Goal: Find specific page/section: Find specific page/section

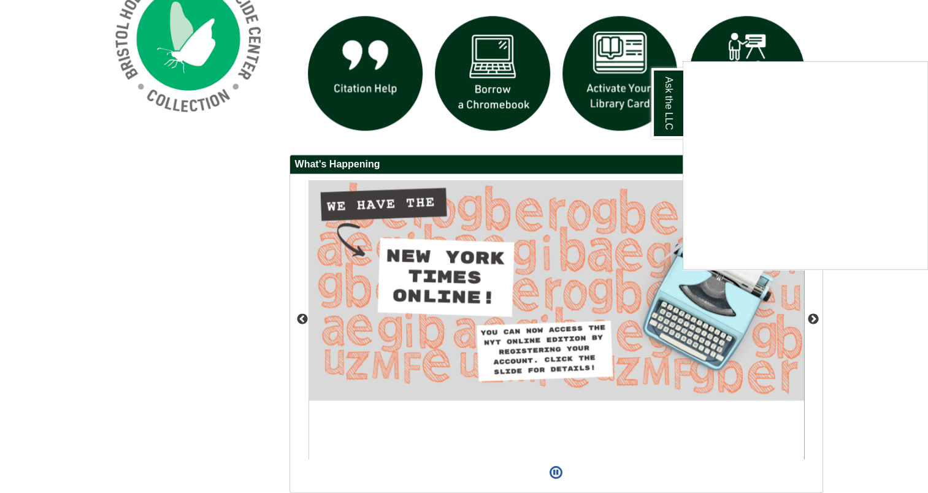
scroll to position [1046, 0]
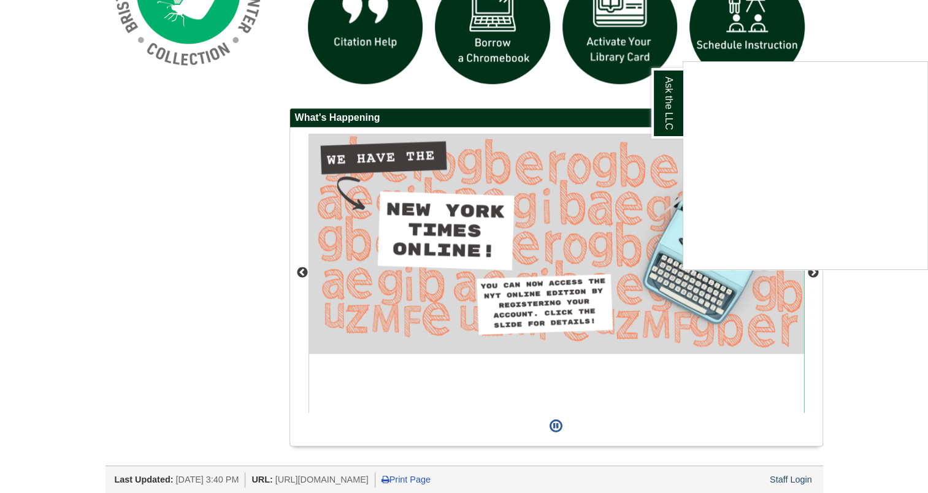
click at [158, 167] on div "Ask the LLC" at bounding box center [464, 246] width 928 height 493
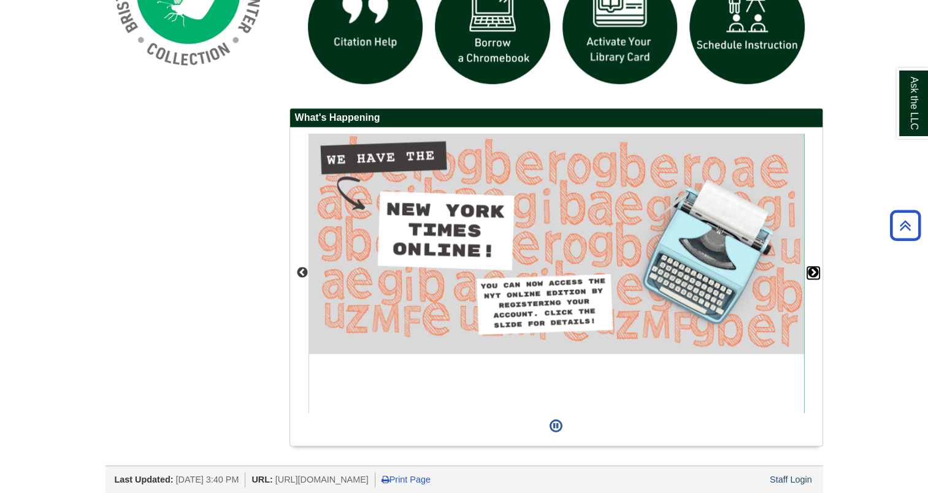
click at [812, 271] on button "Next" at bounding box center [814, 273] width 12 height 12
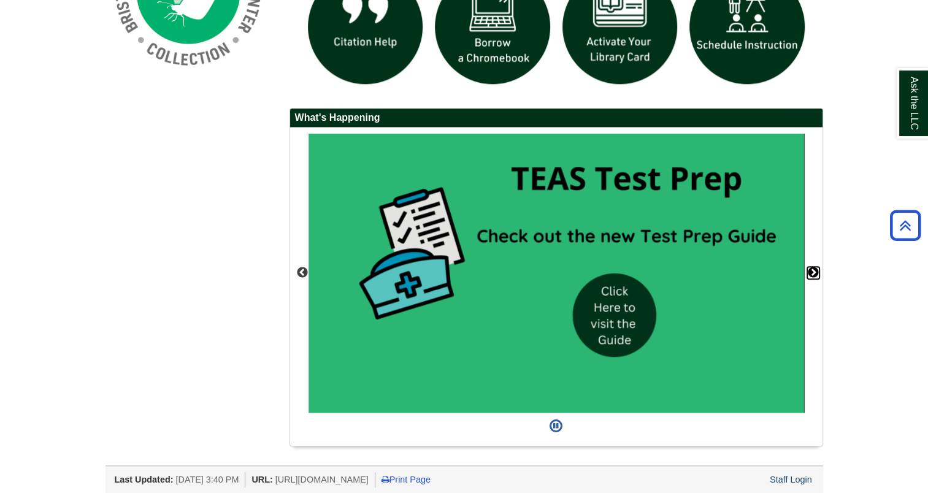
click at [812, 271] on button "Next" at bounding box center [814, 273] width 12 height 12
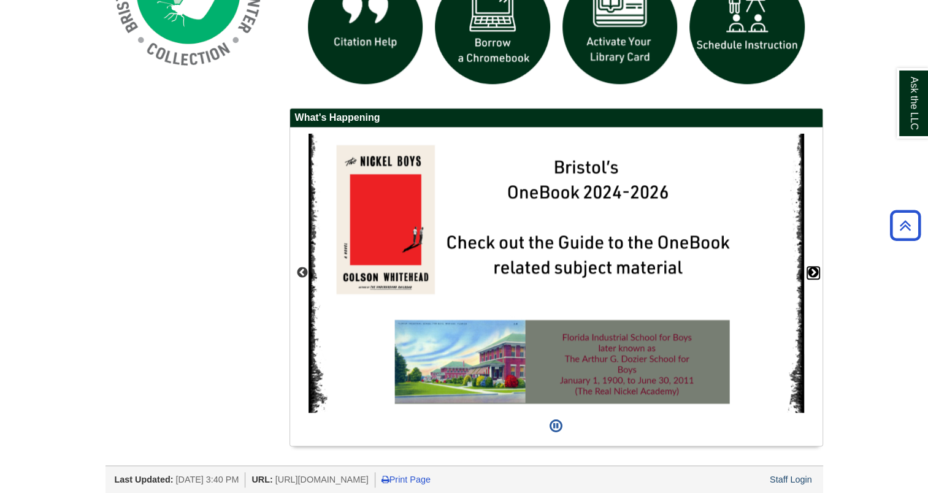
click at [812, 271] on button "Next" at bounding box center [814, 273] width 12 height 12
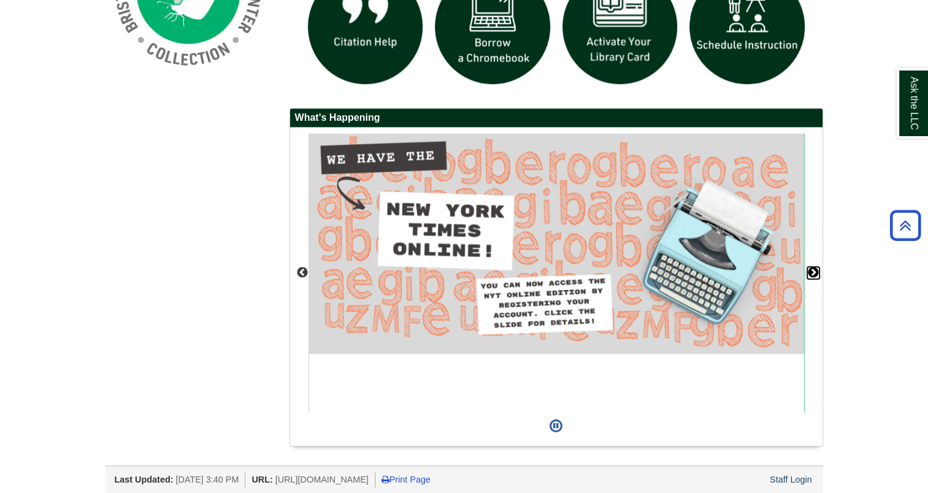
click at [812, 271] on button "Next" at bounding box center [814, 273] width 12 height 12
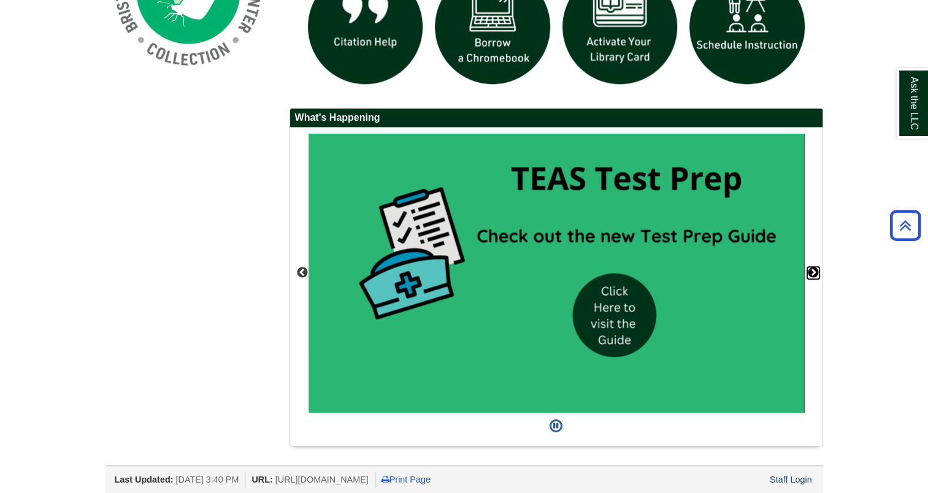
click at [812, 271] on button "Next" at bounding box center [814, 273] width 12 height 12
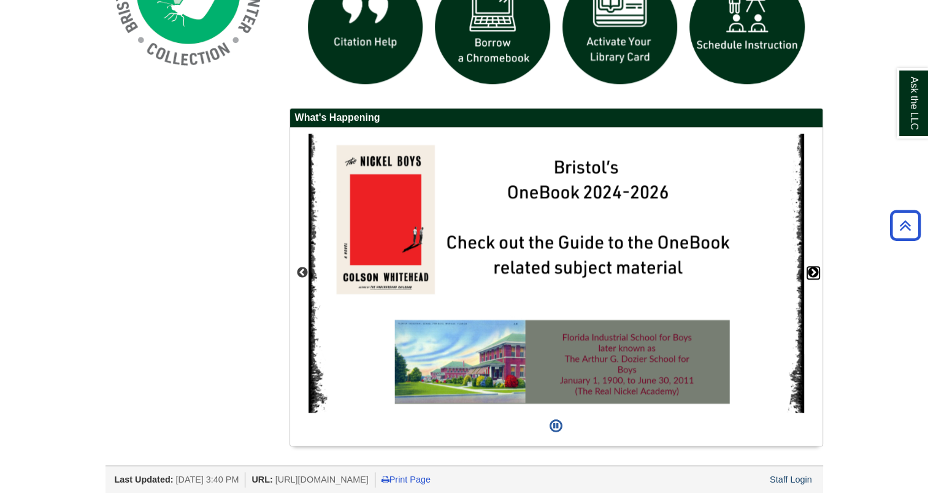
click at [812, 267] on button "Next" at bounding box center [814, 273] width 12 height 12
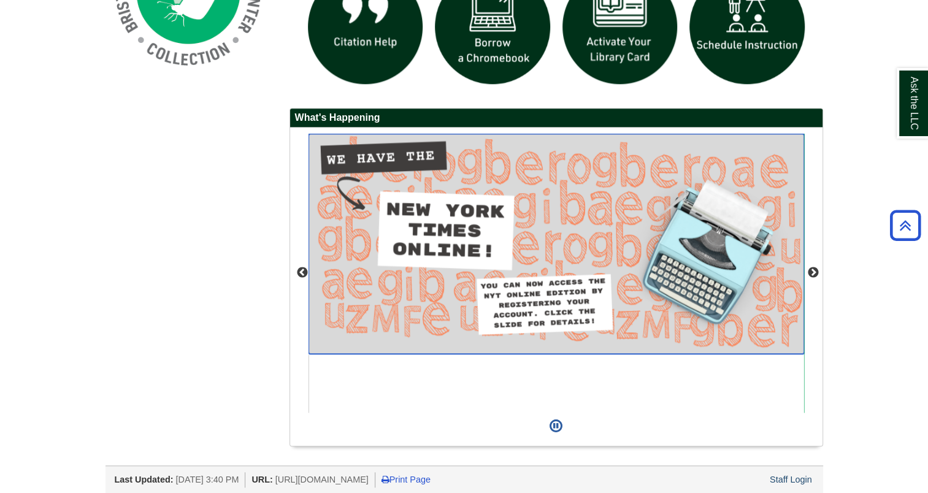
click at [573, 260] on img "slideshow" at bounding box center [557, 244] width 496 height 220
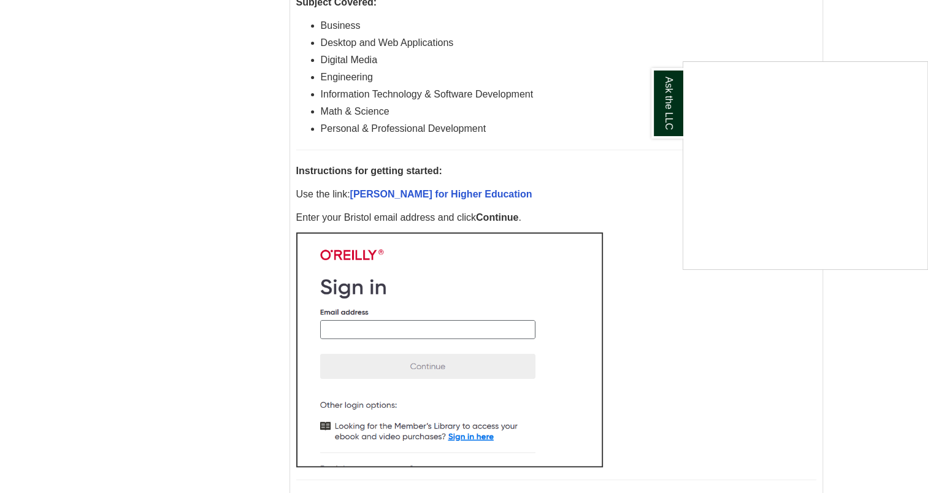
scroll to position [699, 0]
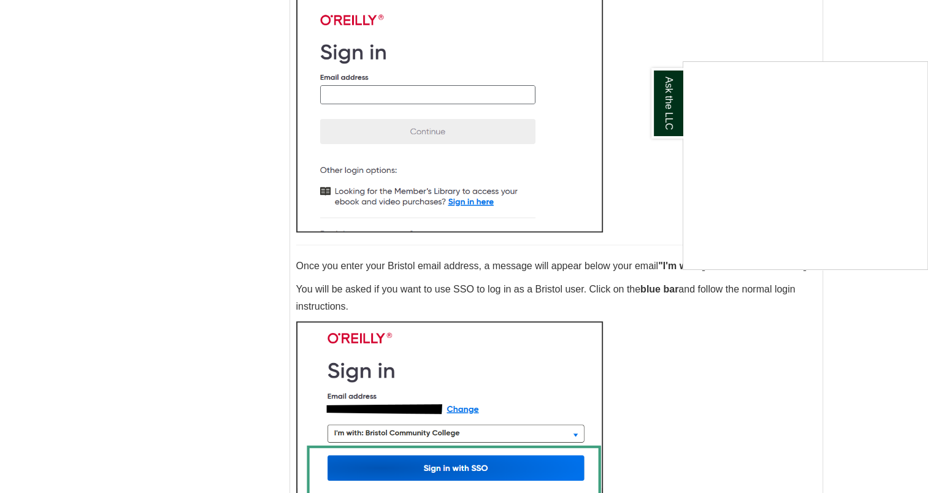
click at [385, 88] on div "Ask the LLC" at bounding box center [464, 246] width 928 height 493
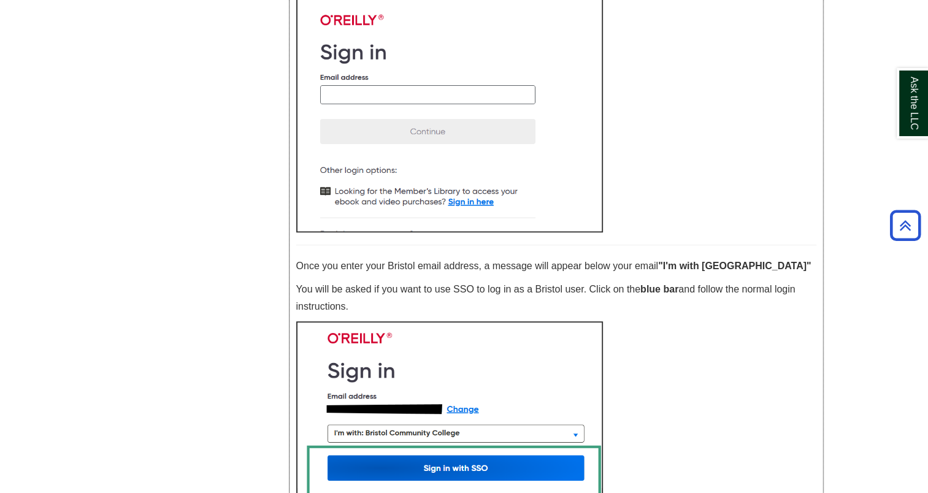
click at [415, 93] on img at bounding box center [449, 115] width 307 height 235
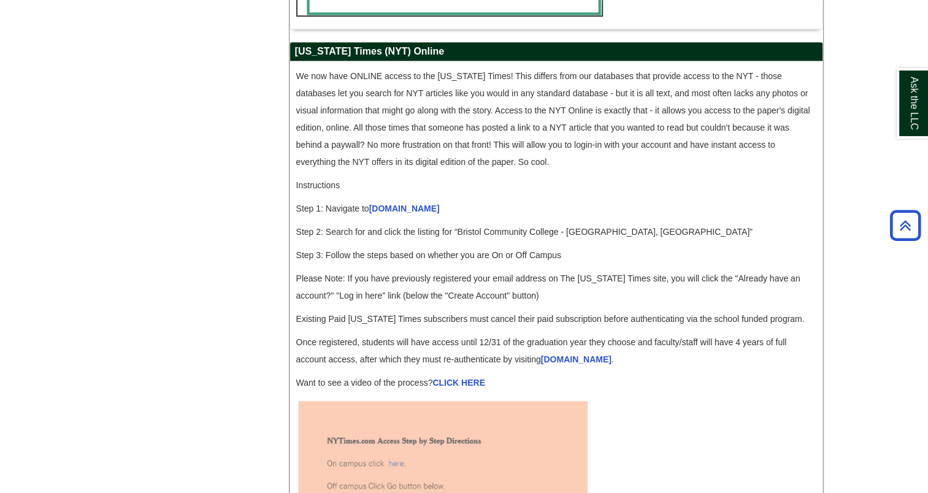
scroll to position [1232, 0]
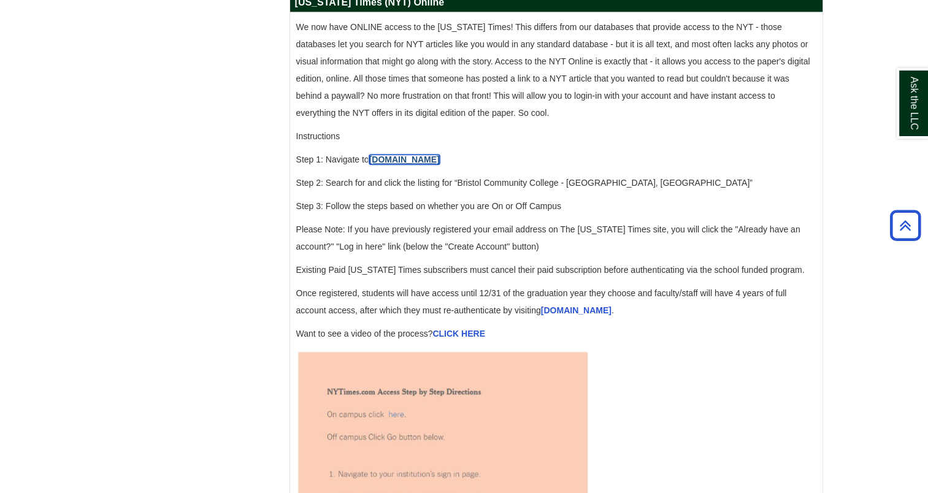
click at [395, 164] on link "[DOMAIN_NAME]" at bounding box center [404, 160] width 71 height 10
